Goal: Task Accomplishment & Management: Use online tool/utility

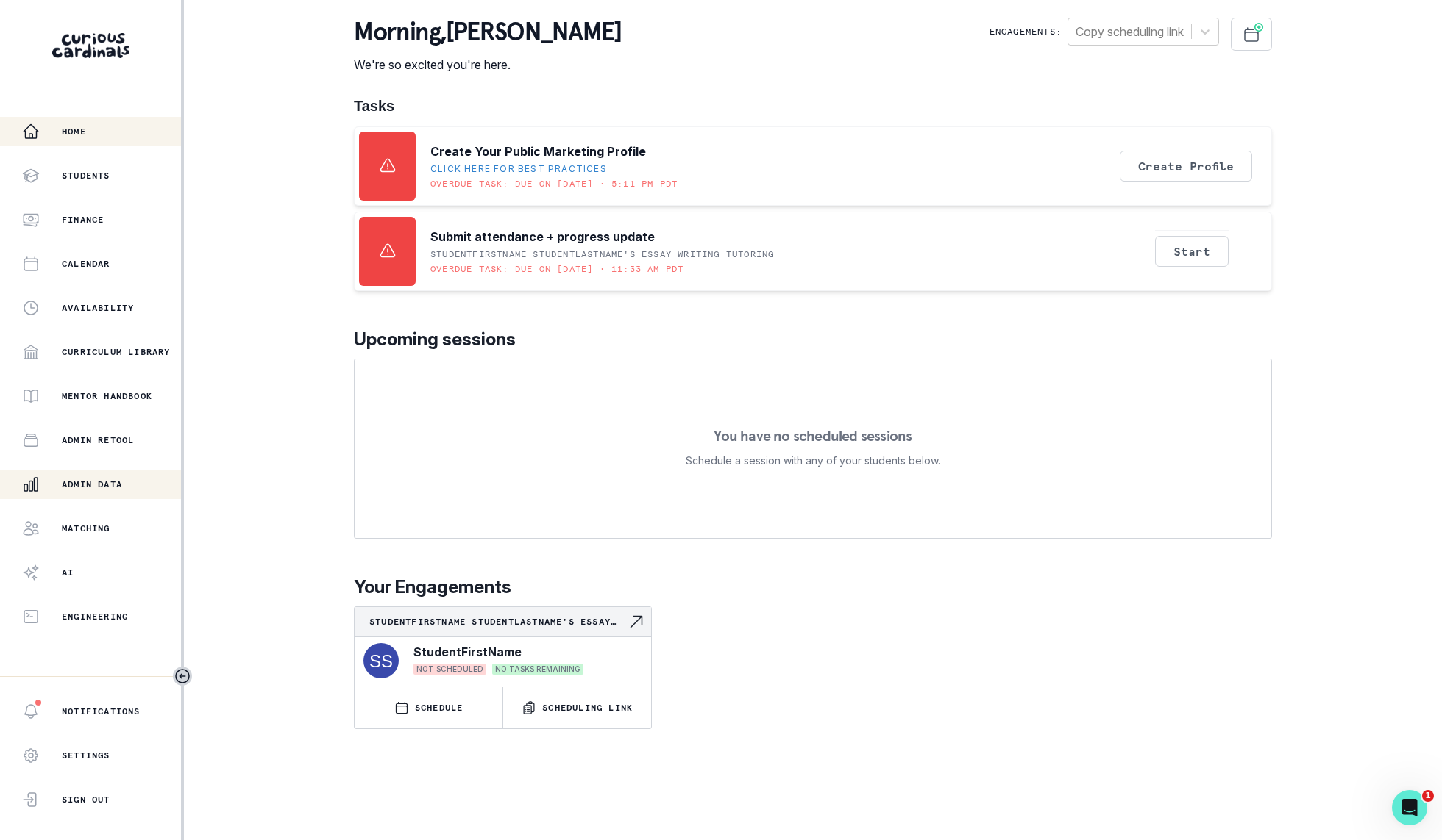
click at [84, 487] on p "Admin Data" at bounding box center [92, 484] width 60 height 12
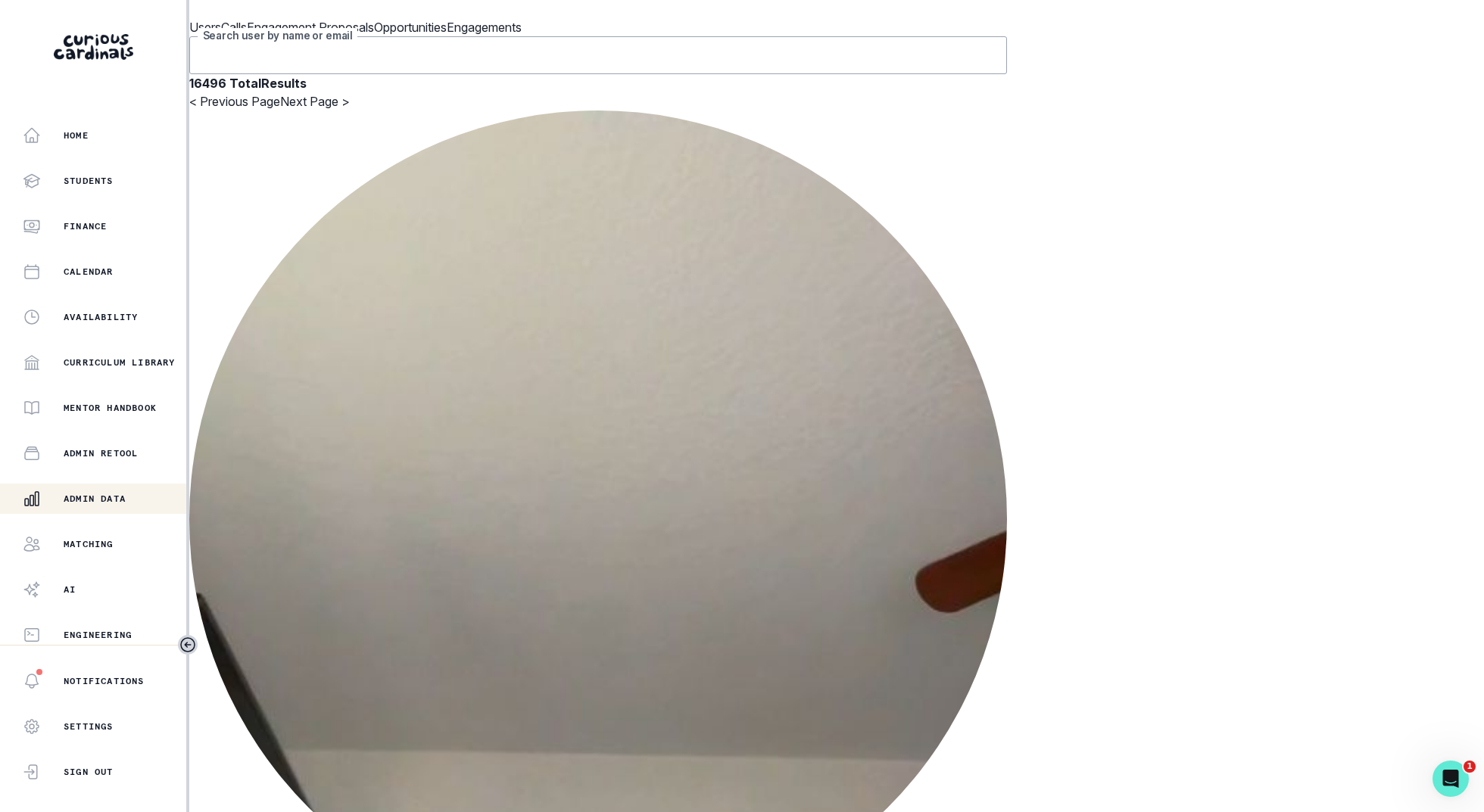
click at [500, 74] on input "Search user by name or email" at bounding box center [598, 55] width 818 height 38
type input "[PERSON_NAME]"
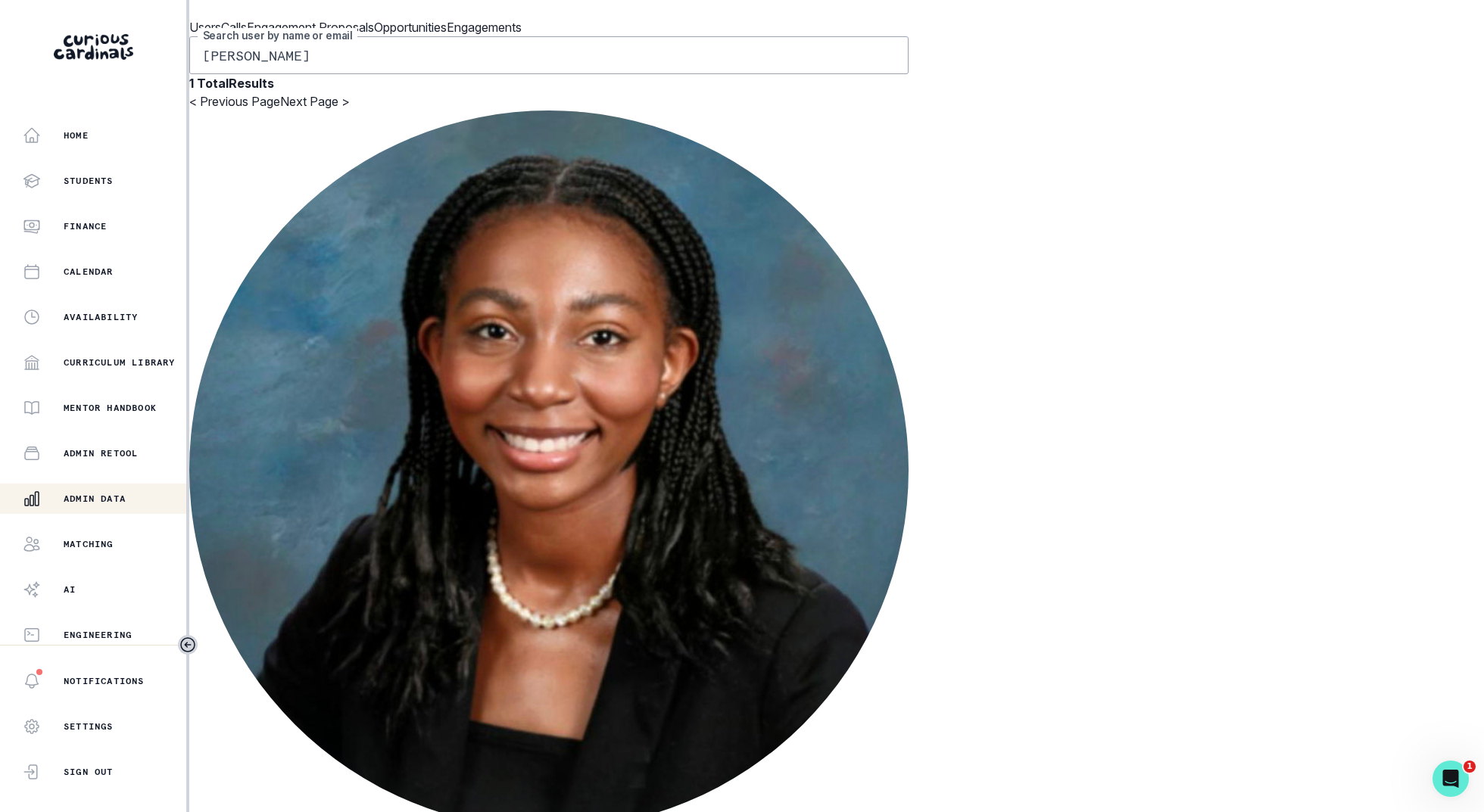
click at [334, 623] on footer "Impersonate" at bounding box center [393, 607] width 455 height 30
click at [330, 686] on main "Users Calls Engagement Proposals Opportunities Engagements [PERSON_NAME] Search…" at bounding box center [548, 406] width 719 height 812
click at [265, 623] on button "Impersonate" at bounding box center [215, 607] width 99 height 30
